Goal: Information Seeking & Learning: Compare options

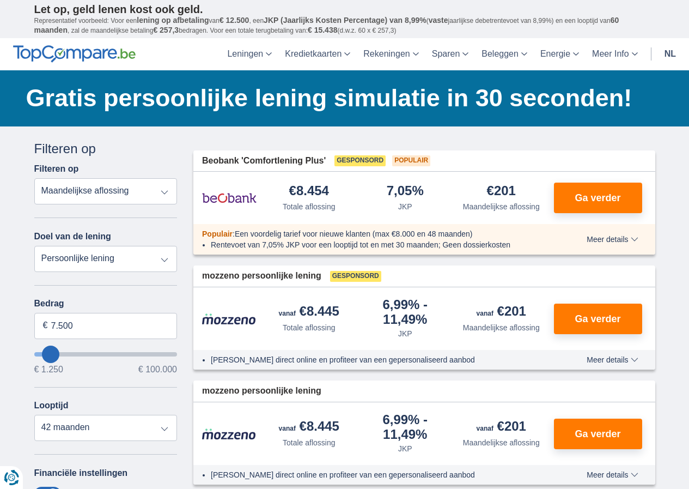
click at [163, 258] on select "Persoonlijke lening Auto Moto / fiets Mobilhome / caravan Renovatie Energie Sch…" at bounding box center [105, 259] width 143 height 26
select select "vehicleLoan"
click at [34, 246] on select "Persoonlijke lening Auto Moto / fiets Mobilhome / caravan Renovatie Energie Sch…" at bounding box center [105, 259] width 143 height 26
select select "3-4"
type input "15.000"
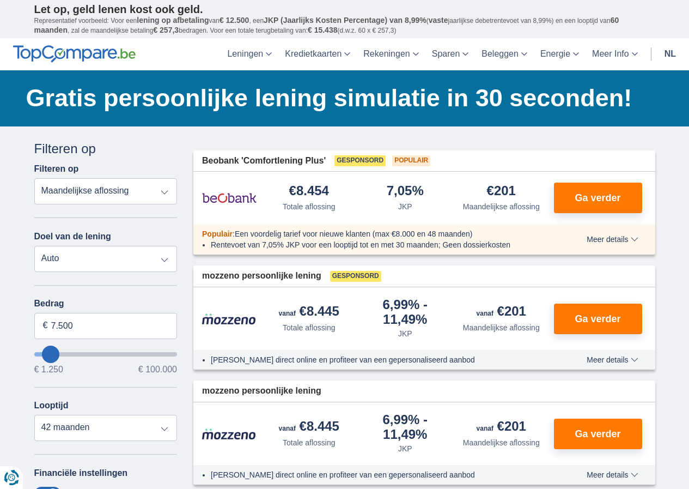
type input "15250"
select select "60"
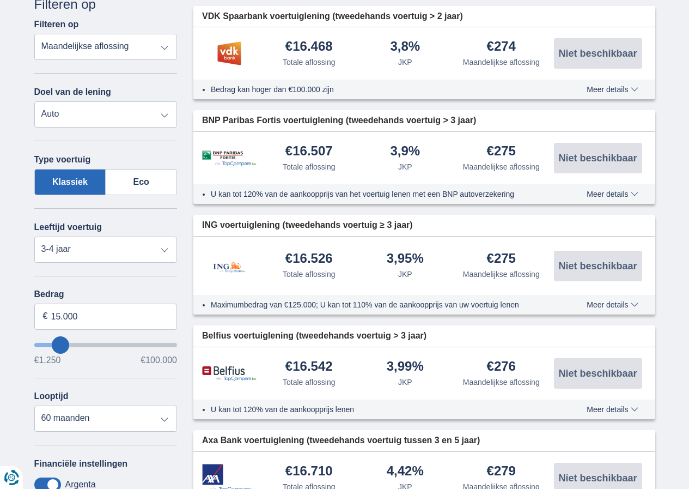
scroll to position [163, 0]
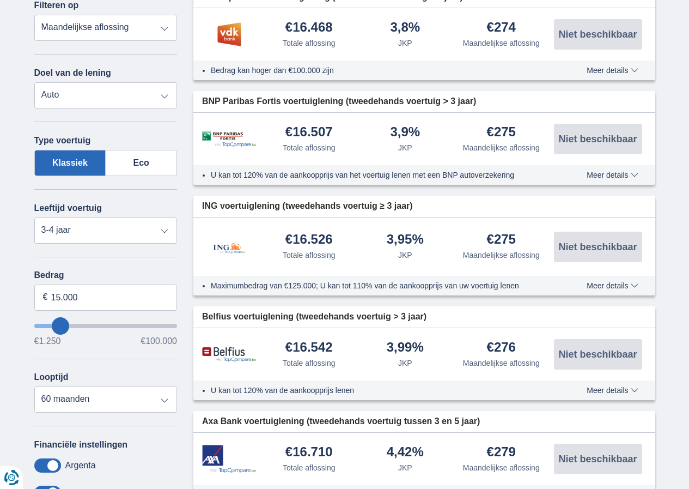
type input "17.250"
type input "17250"
select select "84"
type input "18.250"
type input "18250"
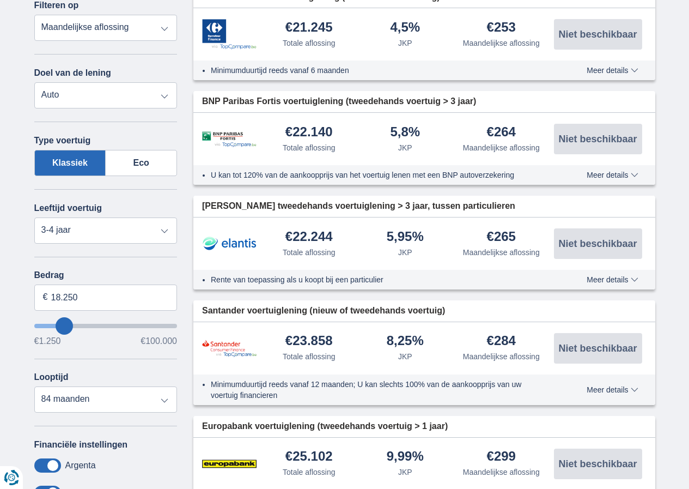
type input "7.250"
type input "7250"
select select "42"
type input "7250"
click at [50, 324] on input "wantToBorrow" at bounding box center [105, 326] width 143 height 4
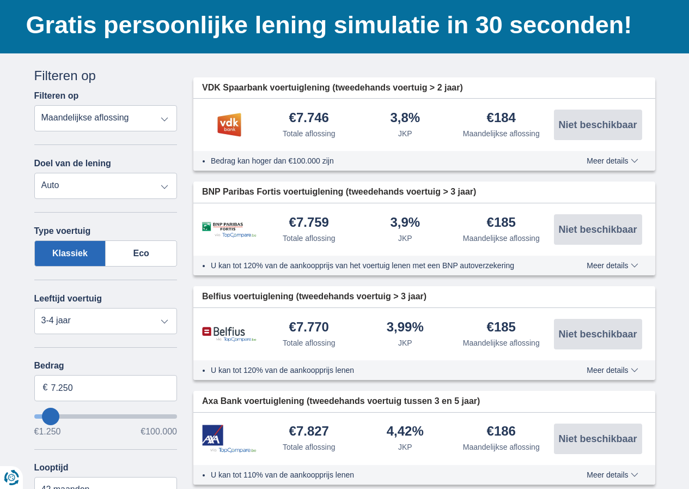
scroll to position [163, 0]
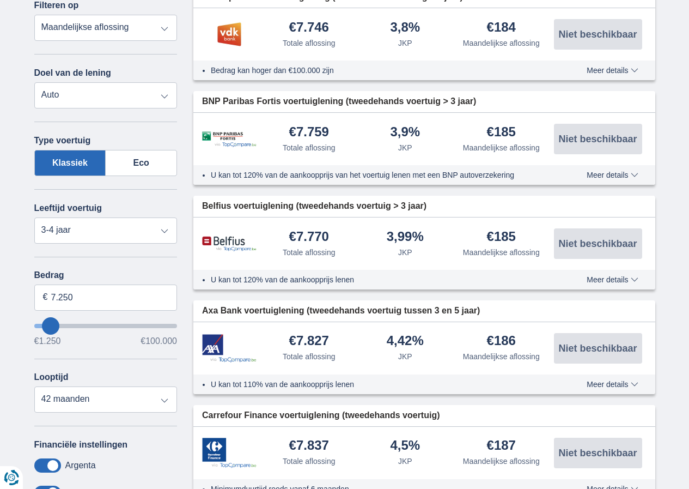
type input "21.250"
type input "21250"
select select "120"
type input "21250"
click at [69, 326] on input "wantToBorrow" at bounding box center [105, 326] width 143 height 4
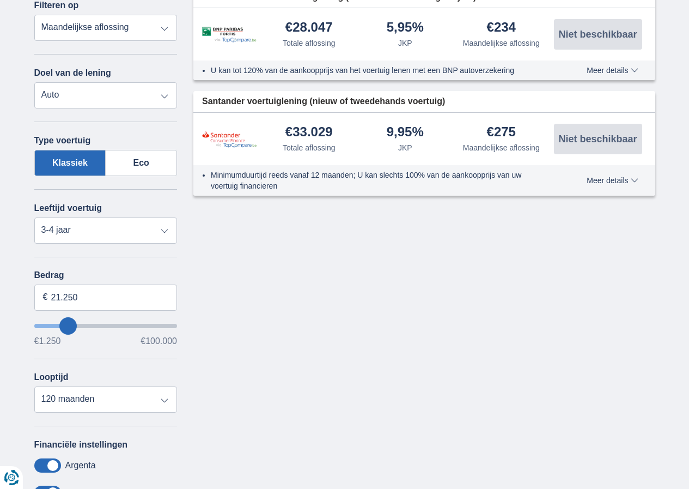
type input "20.250"
type input "20250"
type input "17.250"
type input "17250"
select select "84"
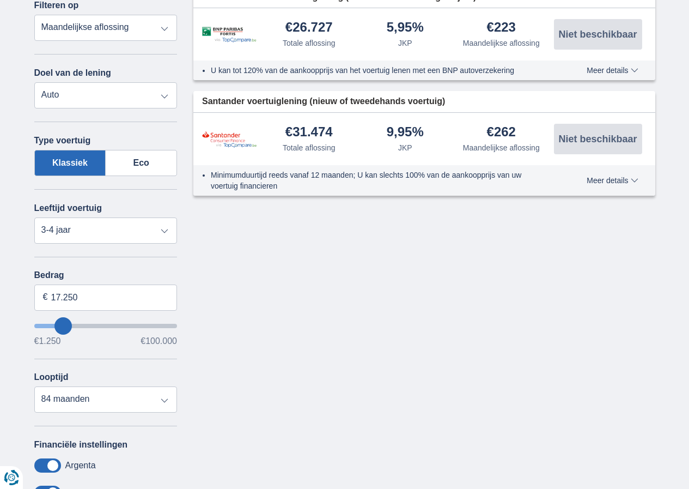
type input "16.250"
type input "15250"
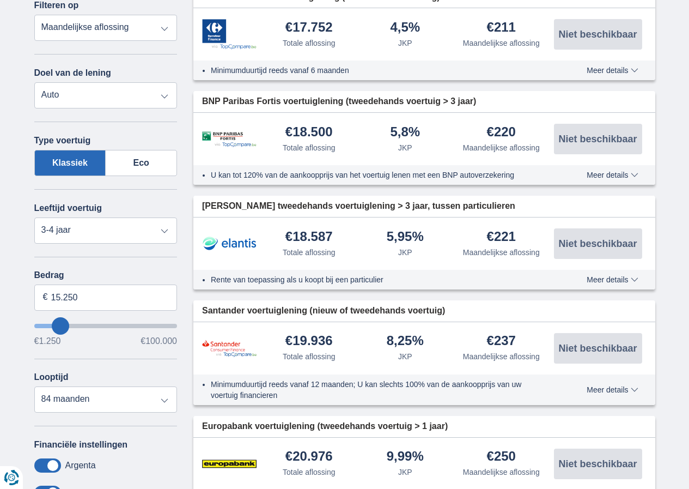
type input "14.250"
type input "14250"
select select "60"
type input "15.250"
type input "15250"
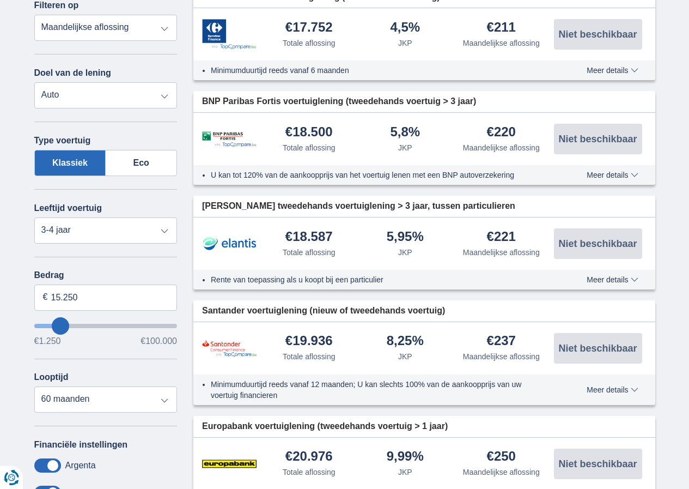
select select "84"
type input "13.250"
type input "13250"
select select "60"
type input "14.250"
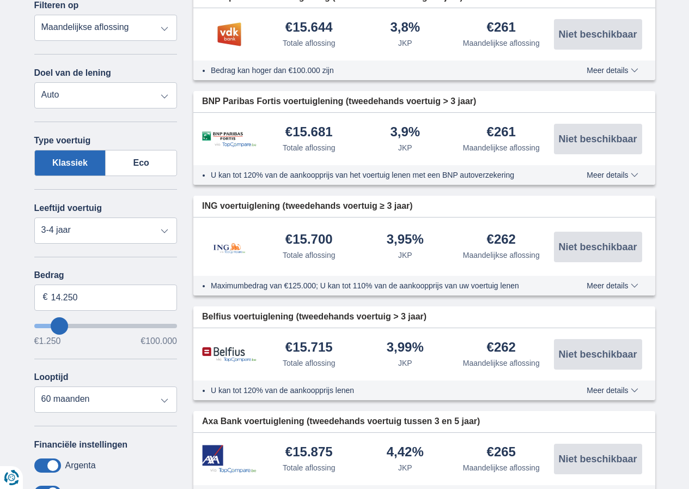
type input "15250"
type input "15.250"
select select "84"
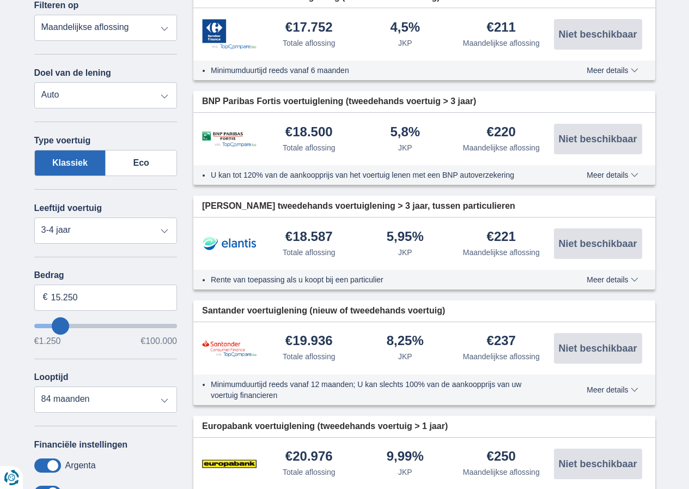
type input "14.250"
type input "14250"
select select "60"
type input "15.250"
type input "15250"
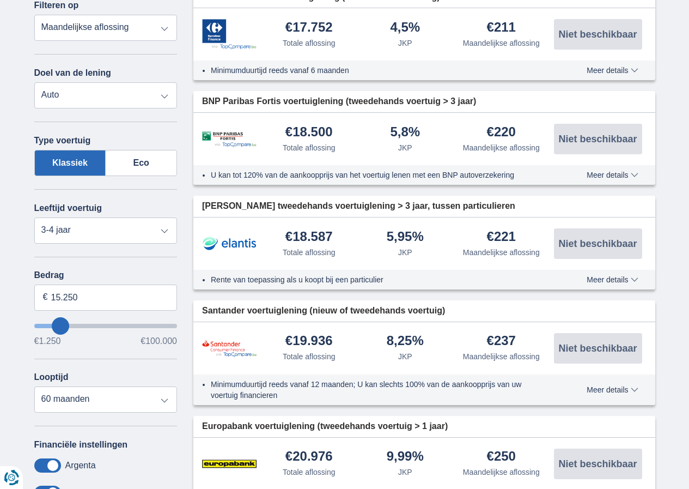
select select "84"
type input "16.250"
type input "16250"
type input "17.250"
type input "18250"
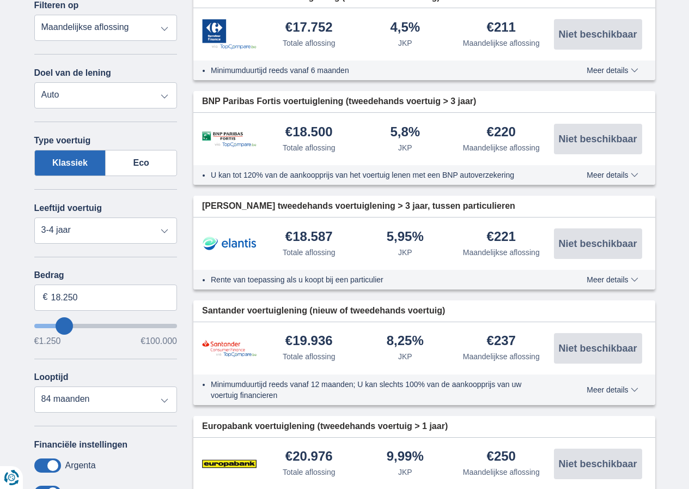
type input "26.250"
type input "26250"
select select "120"
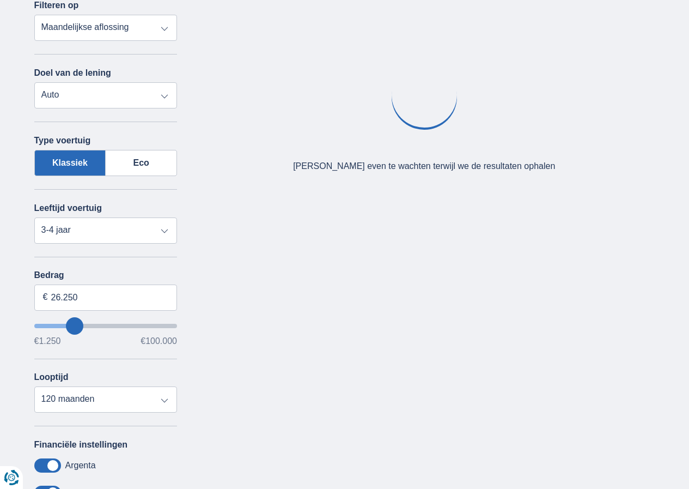
type input "26250"
click at [75, 325] on input "wantToBorrow" at bounding box center [105, 326] width 143 height 4
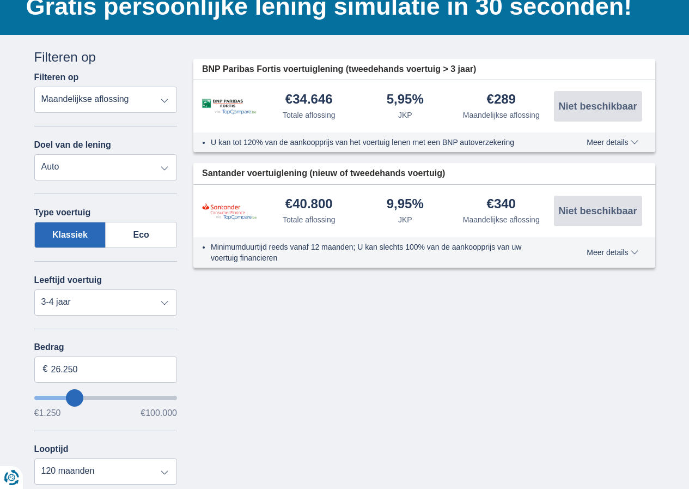
scroll to position [109, 0]
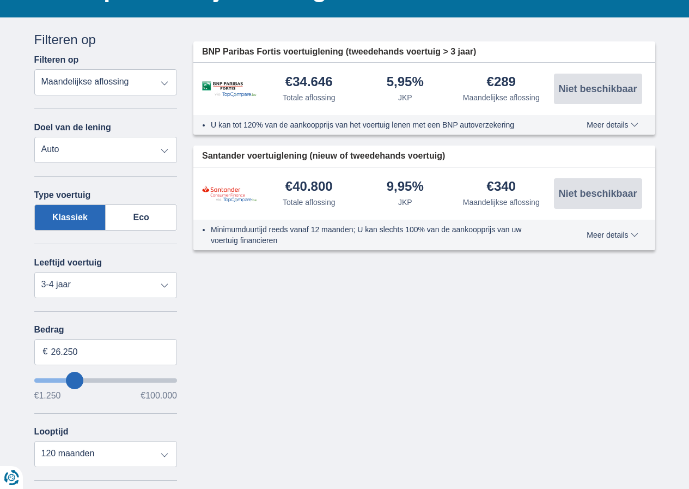
type input "29.250"
type input "29250"
type input "30.250"
type input "30250"
type input "29.250"
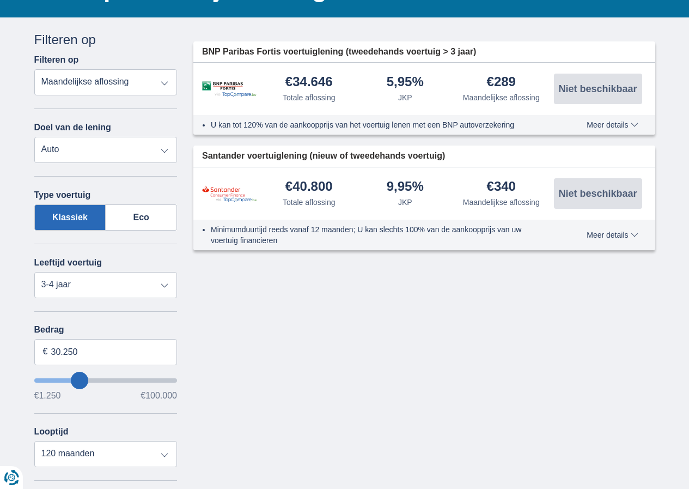
type input "29250"
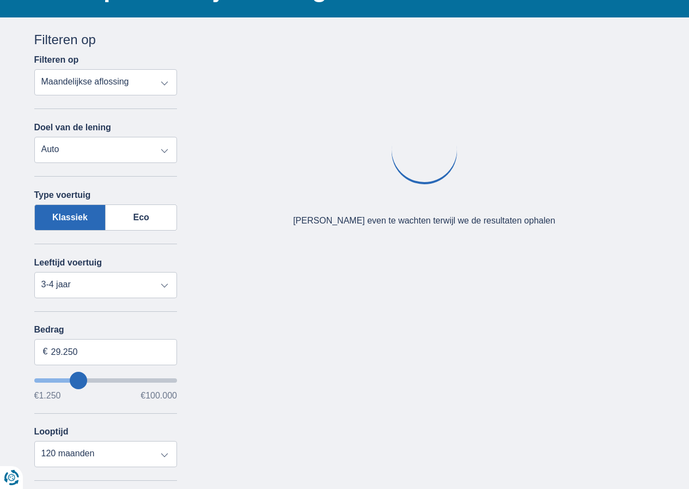
type input "28.250"
type input "28250"
type input "27.250"
type input "27250"
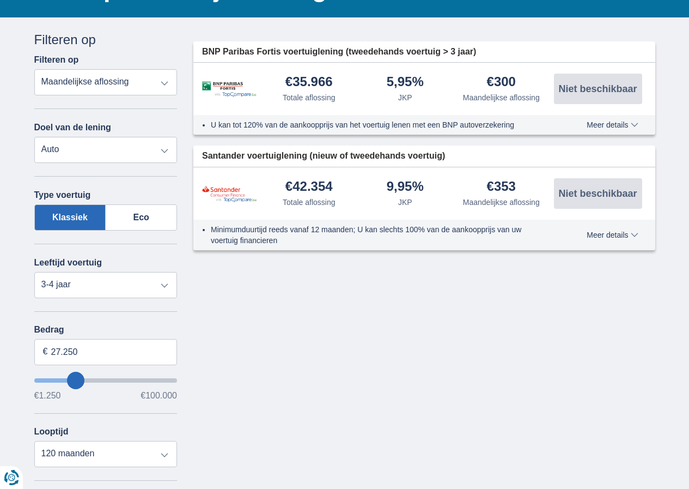
type input "26.250"
type input "26250"
type input "25.250"
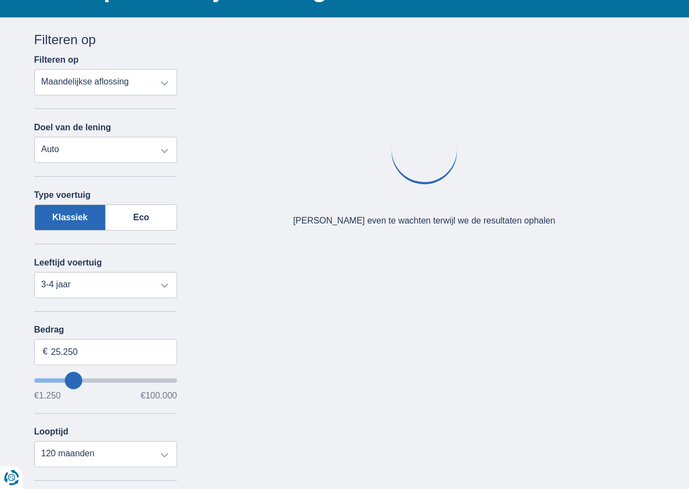
type input "24250"
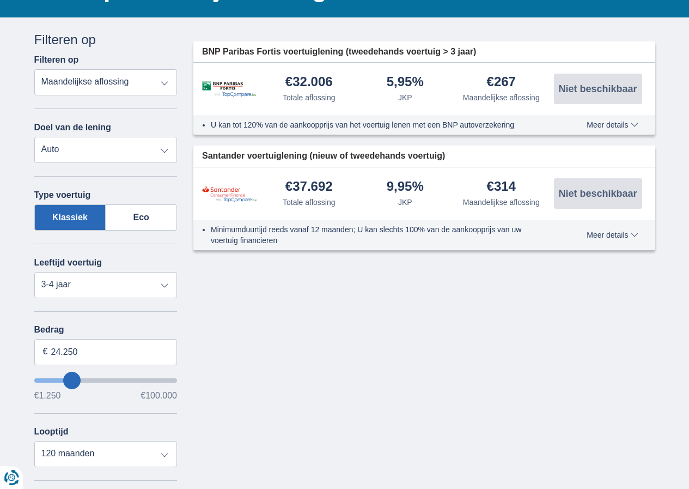
type input "20.250"
type input "19250"
type input "19.250"
select select "84"
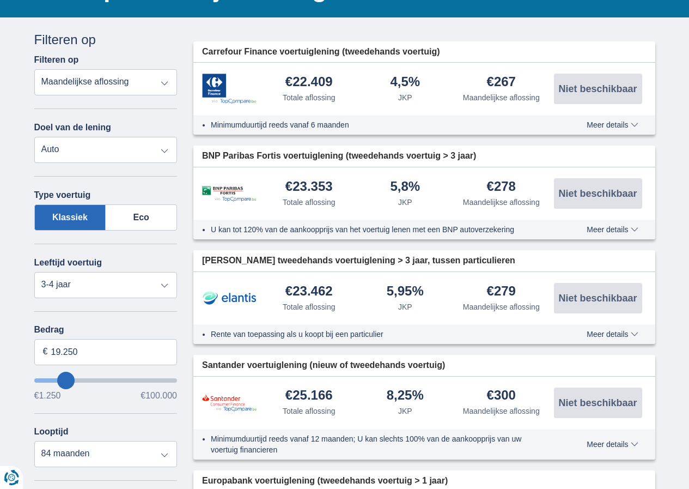
type input "18.250"
type input "18250"
type input "17.250"
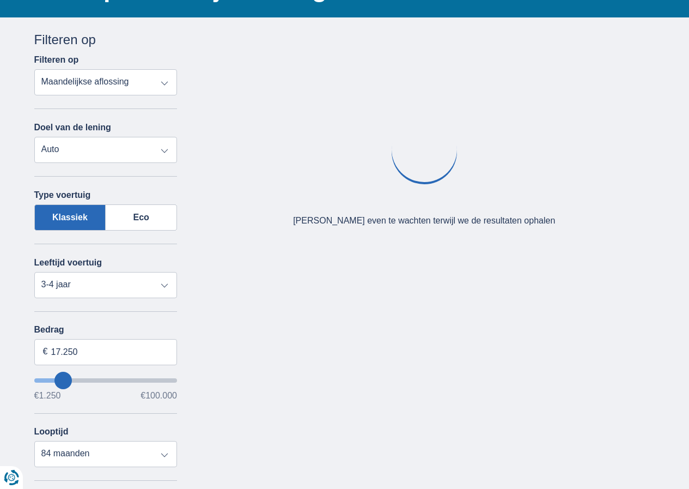
type input "17250"
click at [64, 379] on input "wantToBorrow" at bounding box center [105, 380] width 143 height 4
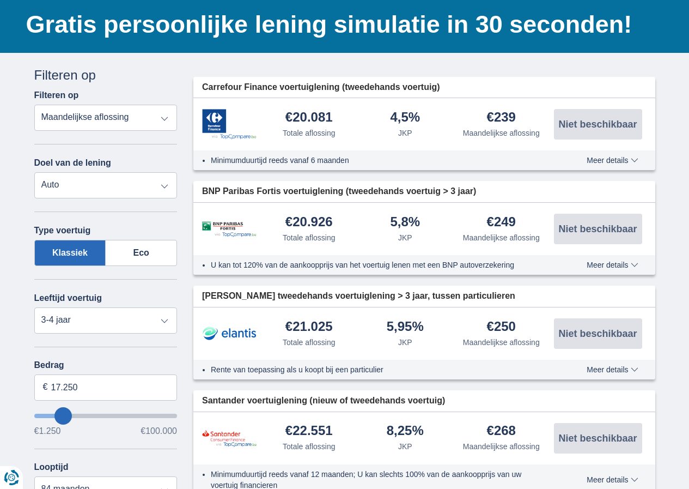
scroll to position [54, 0]
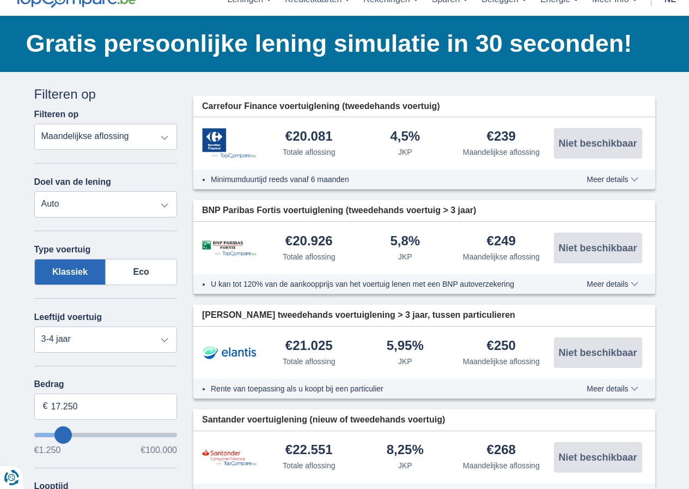
click at [626, 176] on span "Meer details" at bounding box center [612, 179] width 51 height 8
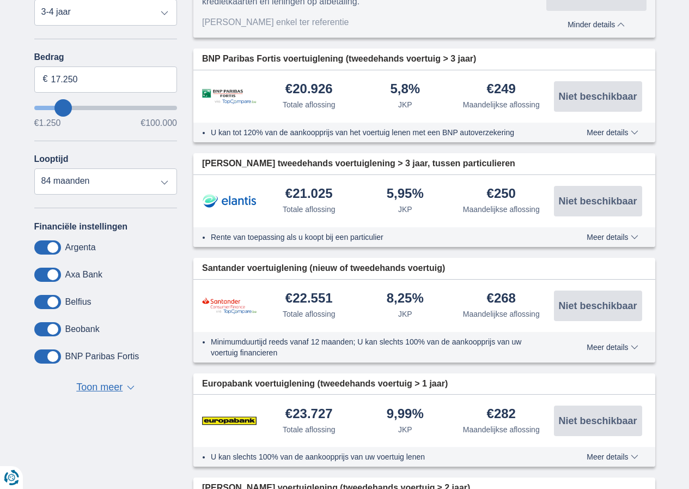
scroll to position [436, 0]
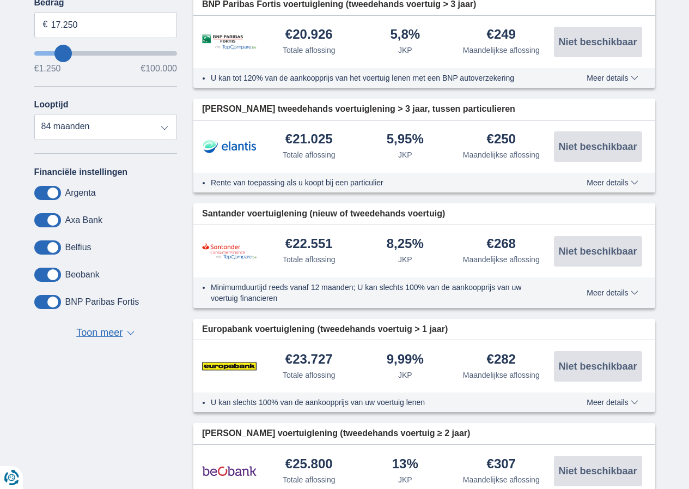
click at [111, 331] on span "Toon meer" at bounding box center [99, 333] width 46 height 14
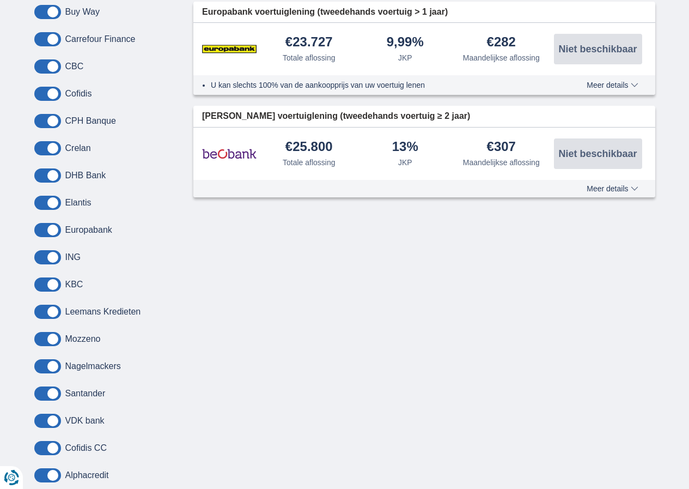
scroll to position [763, 0]
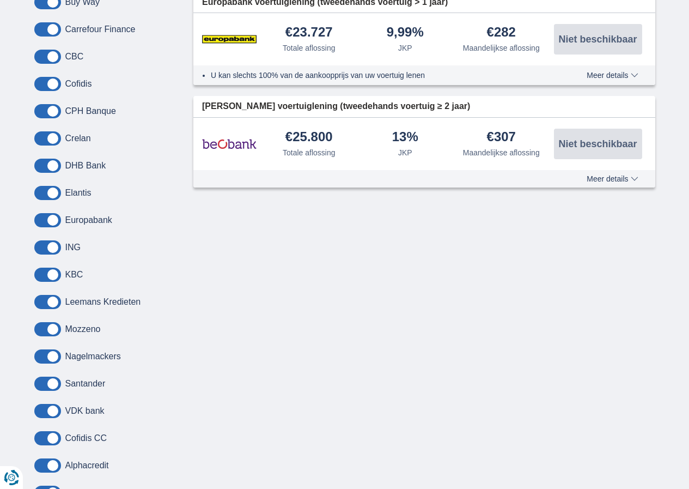
click at [51, 247] on span at bounding box center [47, 247] width 27 height 14
click at [0, 0] on input "checkbox" at bounding box center [0, 0] width 0 height 0
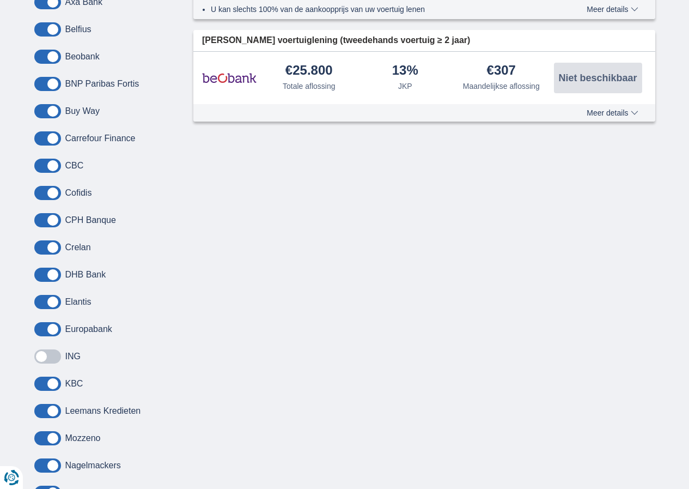
scroll to position [708, 0]
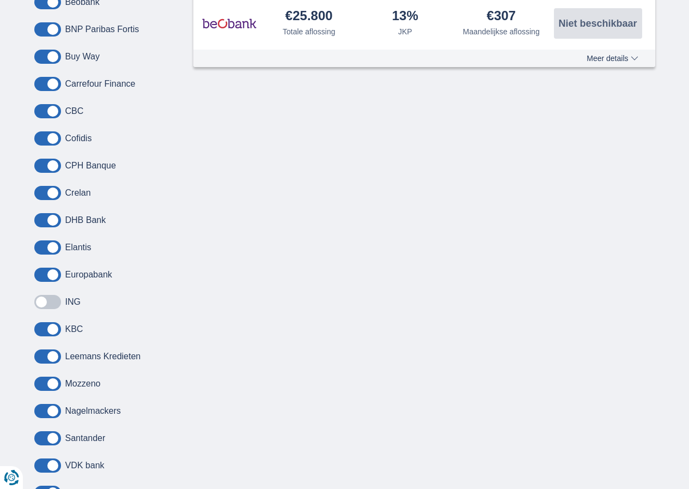
click at [42, 298] on span at bounding box center [47, 302] width 27 height 14
click at [0, 0] on input "checkbox" at bounding box center [0, 0] width 0 height 0
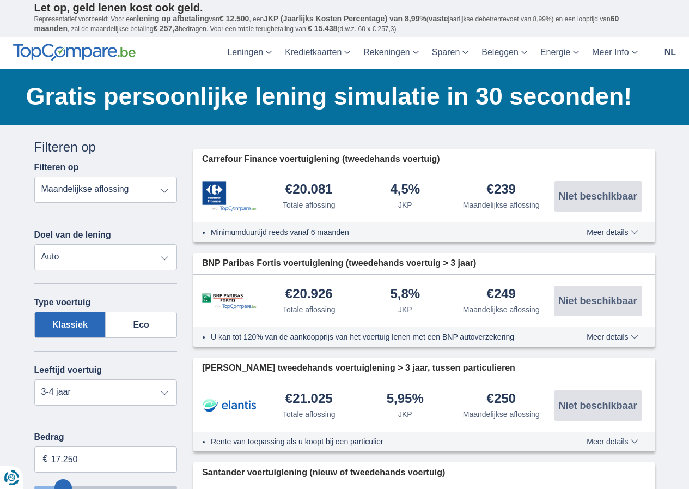
scroll to position [0, 0]
